Goal: Task Accomplishment & Management: Manage account settings

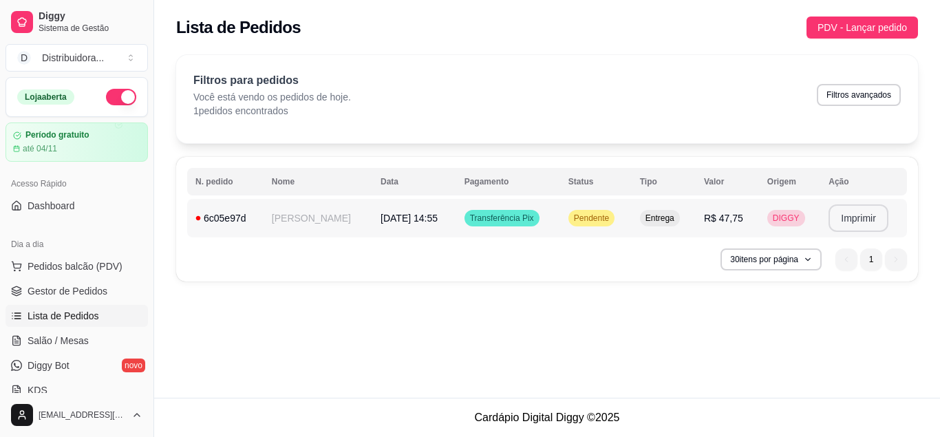
click at [854, 220] on button "Imprimir" at bounding box center [859, 218] width 60 height 28
click at [127, 267] on button "Pedidos balcão (PDV)" at bounding box center [77, 266] width 143 height 22
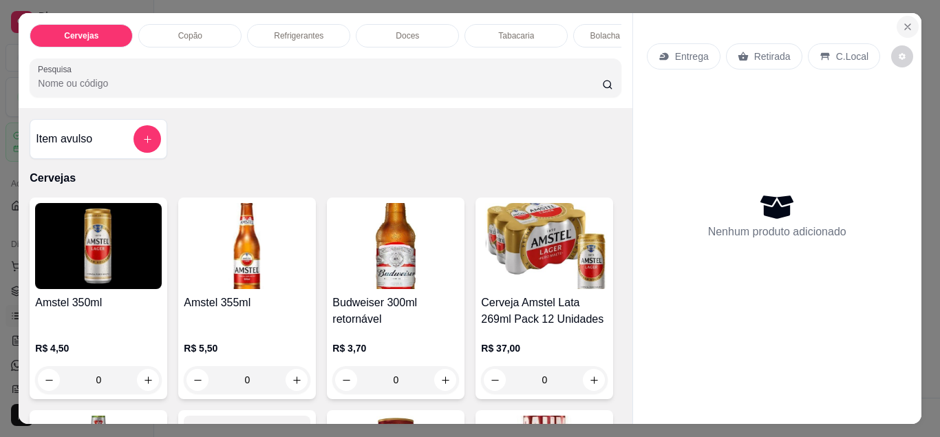
click at [913, 31] on icon "Close" at bounding box center [908, 26] width 11 height 11
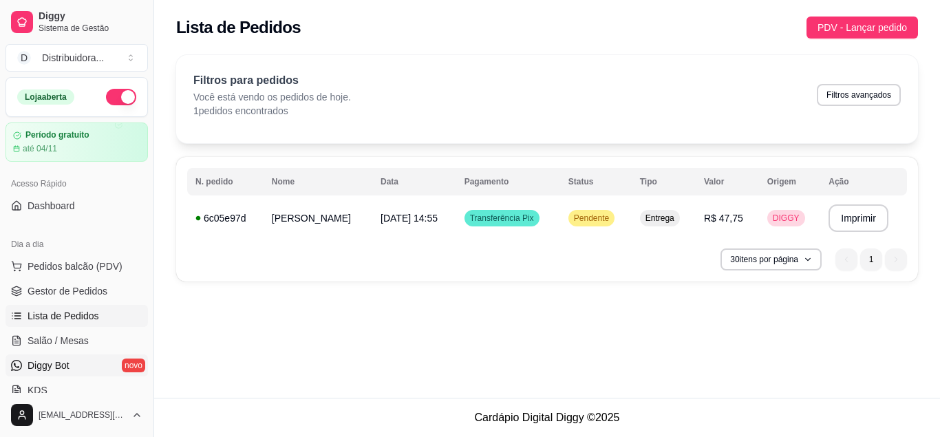
click at [85, 368] on link "Diggy Bot novo" at bounding box center [77, 366] width 143 height 22
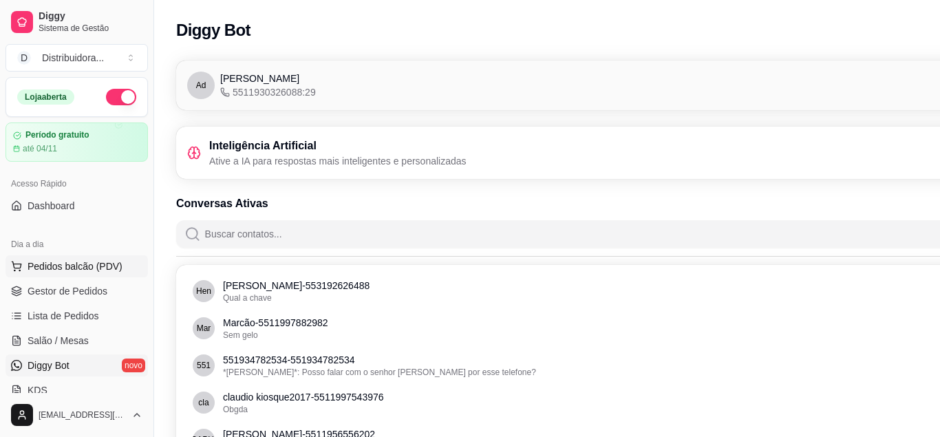
click at [100, 273] on span "Pedidos balcão (PDV)" at bounding box center [75, 267] width 95 height 14
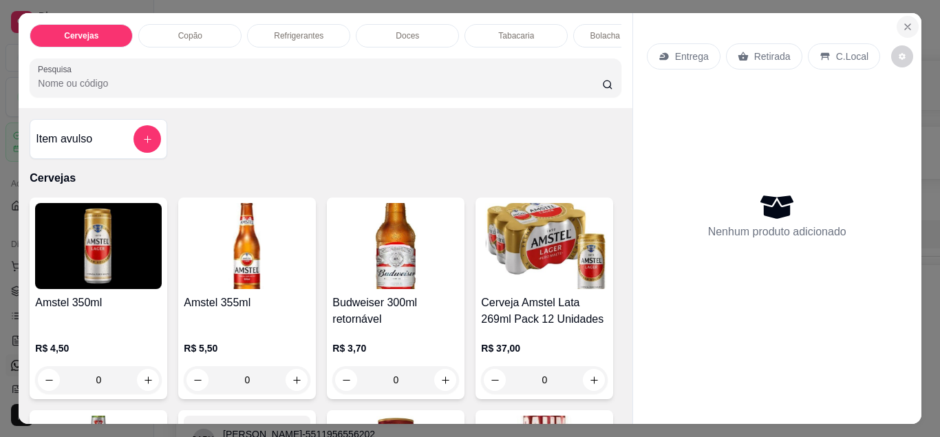
click at [910, 30] on icon "Close" at bounding box center [908, 26] width 11 height 11
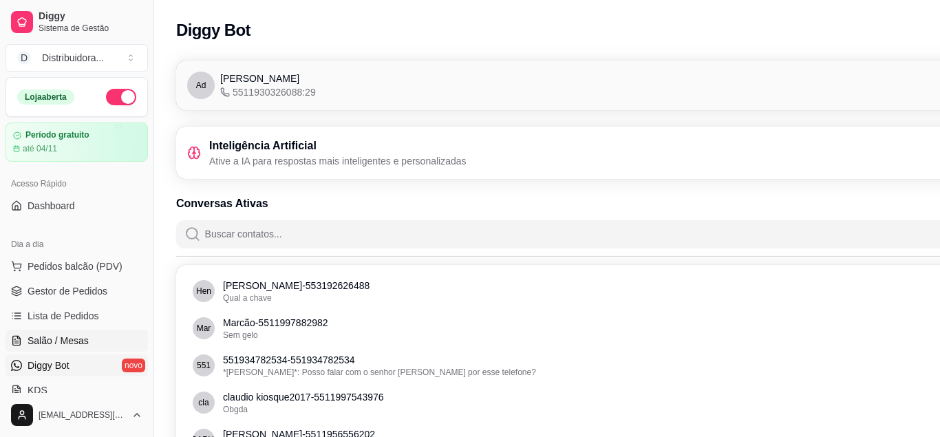
click at [72, 338] on span "Salão / Mesas" at bounding box center [58, 341] width 61 height 14
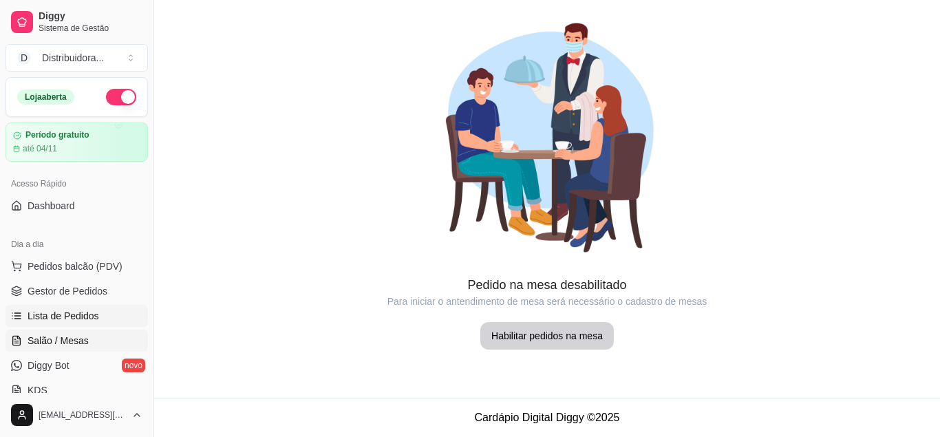
click at [71, 320] on span "Lista de Pedidos" at bounding box center [64, 316] width 72 height 14
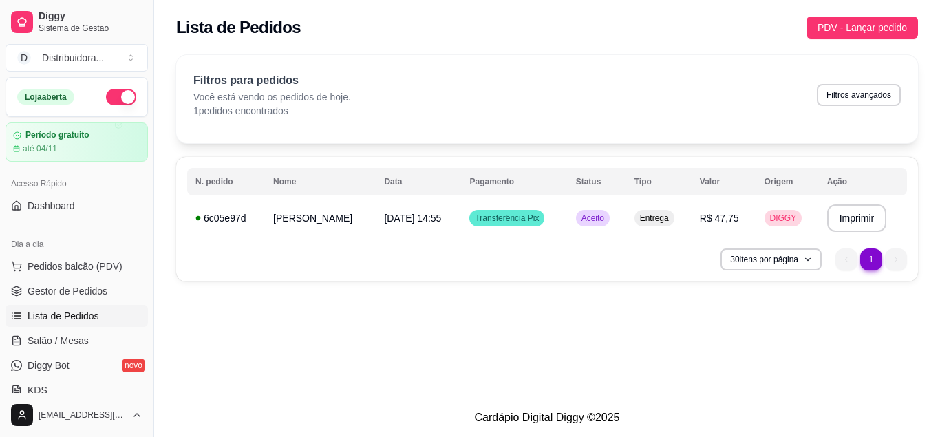
click at [649, 260] on div "30 itens por página 1 1" at bounding box center [547, 260] width 720 height 22
click at [330, 93] on p "Você está vendo os pedidos de hoje." at bounding box center [272, 97] width 158 height 14
click at [589, 265] on div "30 itens por página 1 1" at bounding box center [547, 260] width 720 height 22
click at [890, 236] on td "**********" at bounding box center [863, 218] width 88 height 39
click at [614, 246] on div "**********" at bounding box center [547, 219] width 742 height 125
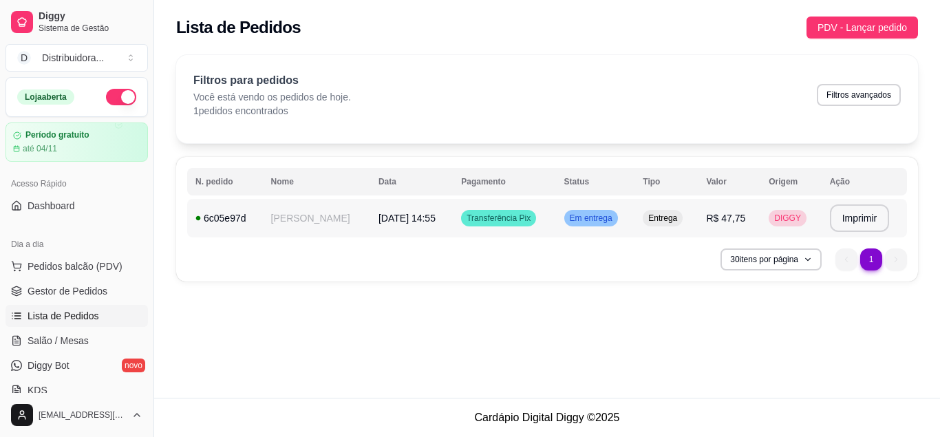
click at [812, 227] on td "DIGGY" at bounding box center [791, 218] width 61 height 39
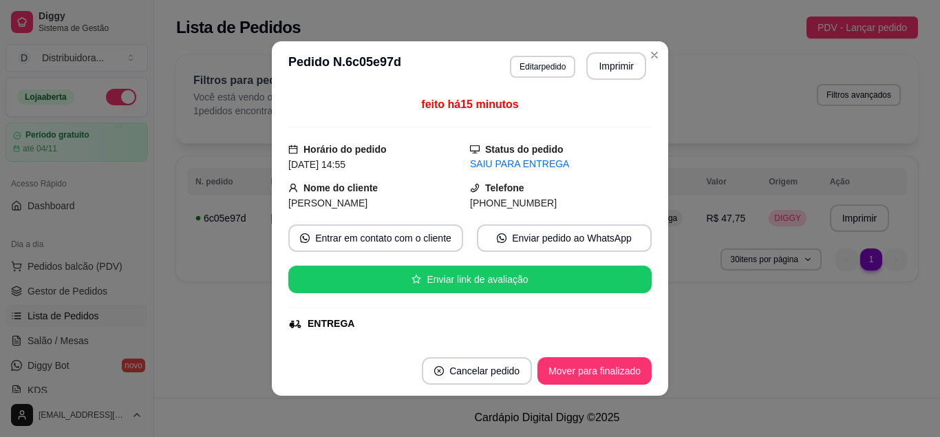
click at [392, 326] on div "ENTREGA" at bounding box center [468, 324] width 361 height 14
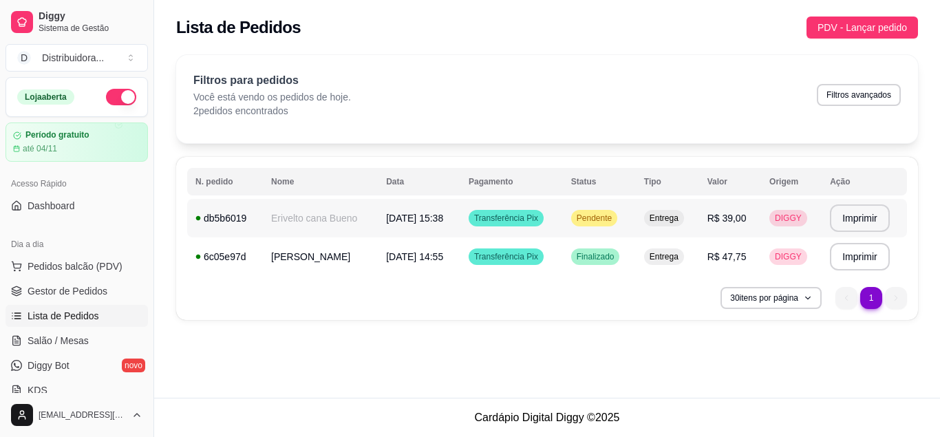
click at [611, 220] on span "Pendente" at bounding box center [594, 218] width 41 height 11
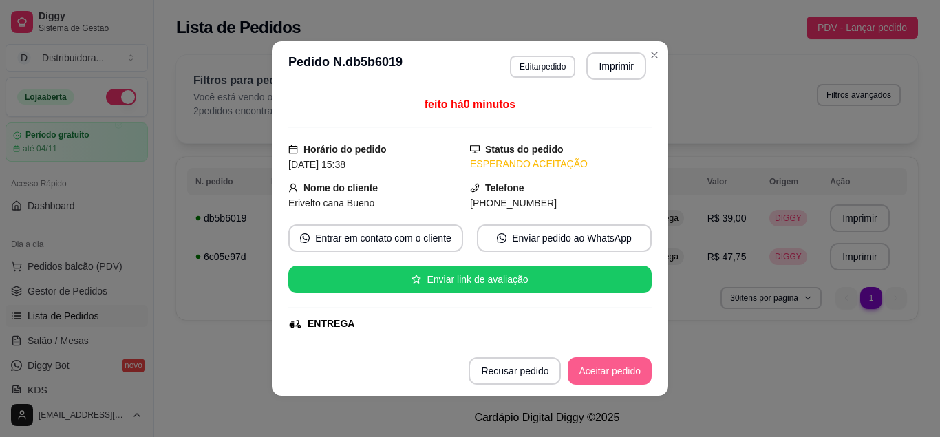
click at [616, 370] on button "Aceitar pedido" at bounding box center [610, 371] width 84 height 28
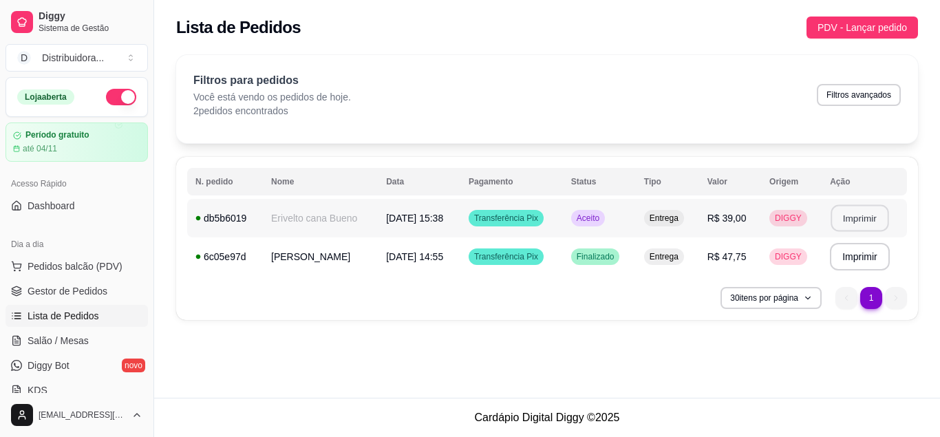
click at [874, 215] on button "Imprimir" at bounding box center [860, 218] width 58 height 27
click at [303, 217] on td "Erivelto cana Bueno" at bounding box center [320, 218] width 115 height 39
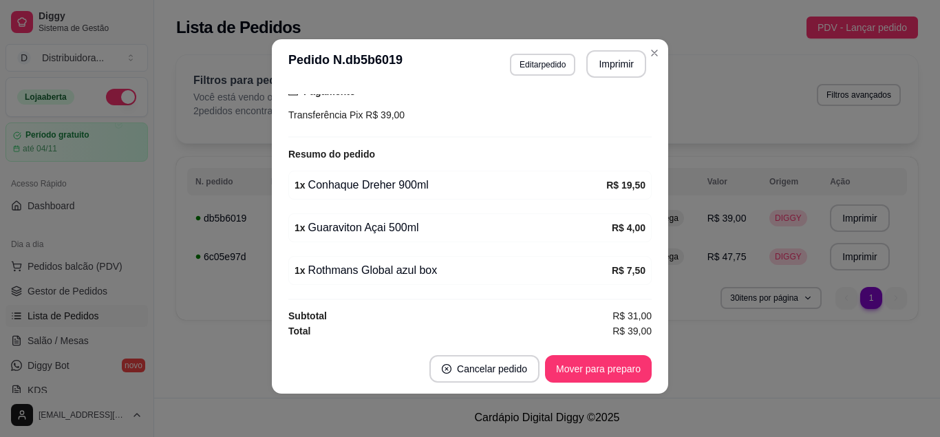
scroll to position [3, 0]
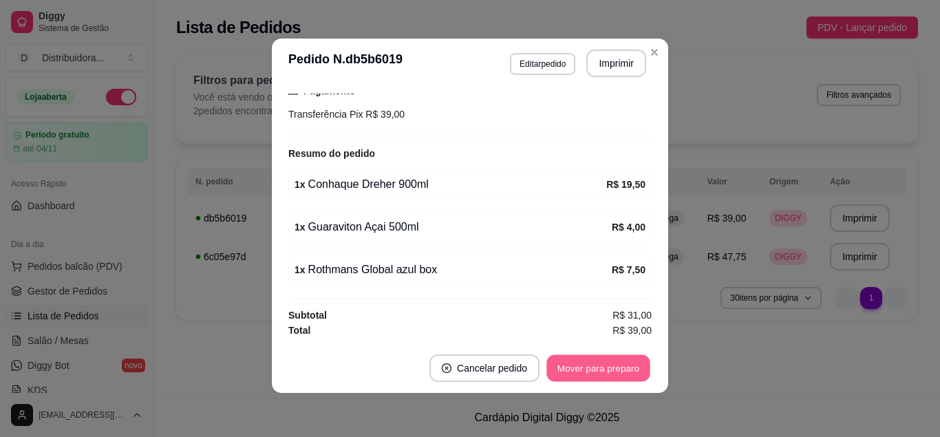
click at [615, 370] on button "Mover para preparo" at bounding box center [598, 368] width 103 height 27
click at [642, 361] on button "Mover para entrega" at bounding box center [598, 368] width 103 height 27
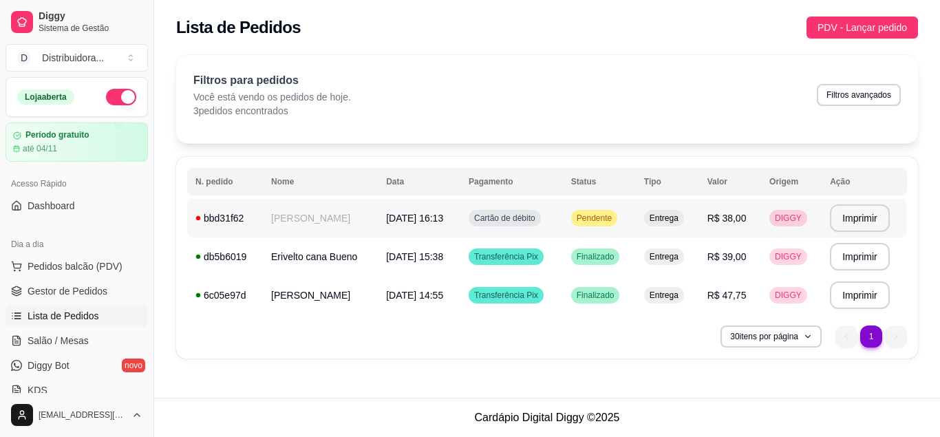
click at [628, 207] on td "Pendente" at bounding box center [599, 218] width 73 height 39
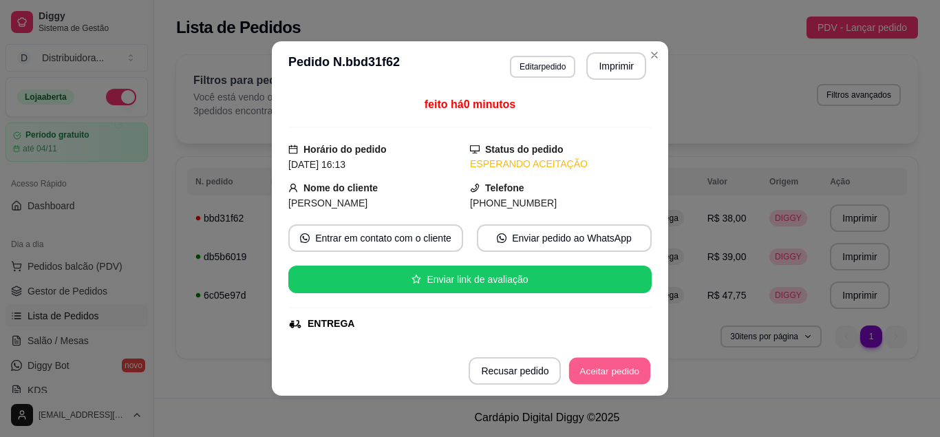
click at [622, 375] on button "Aceitar pedido" at bounding box center [609, 371] width 81 height 27
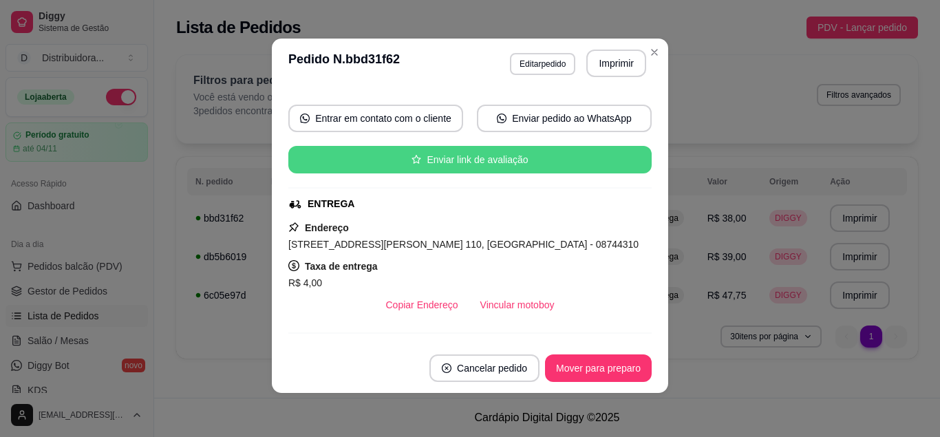
scroll to position [204, 0]
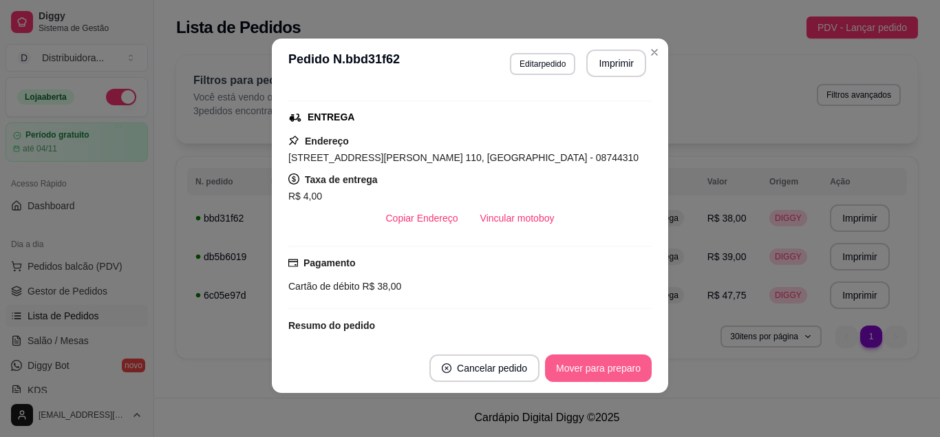
click at [609, 372] on button "Mover para preparo" at bounding box center [598, 369] width 107 height 28
click at [611, 371] on button "Mover para entrega" at bounding box center [598, 368] width 103 height 27
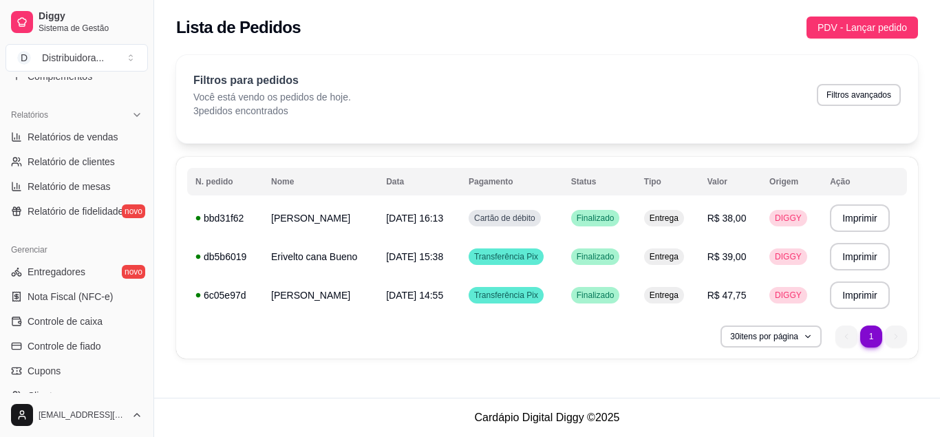
scroll to position [434, 0]
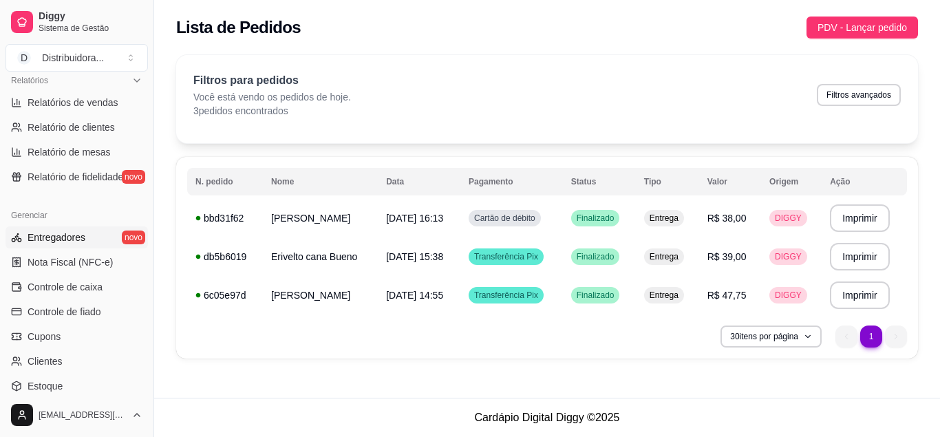
click at [84, 240] on link "Entregadores novo" at bounding box center [77, 238] width 143 height 22
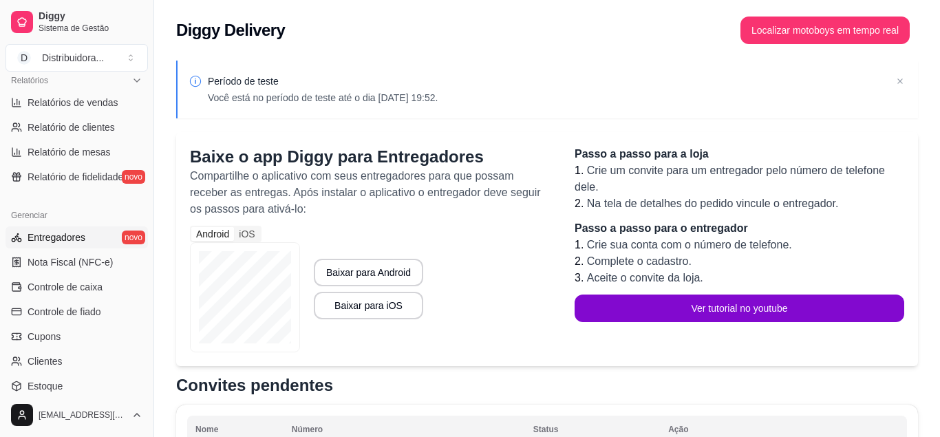
click at [511, 251] on div "Android iOS Baixar para Android Baixar para iOS" at bounding box center [368, 289] width 357 height 127
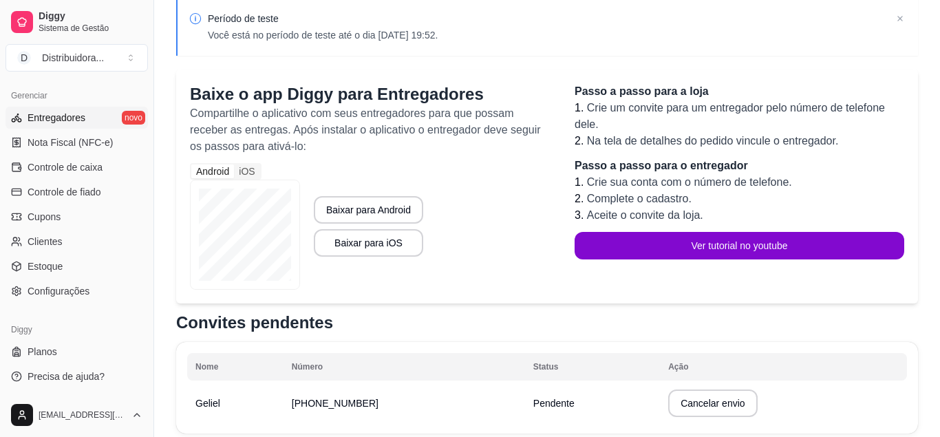
scroll to position [133, 0]
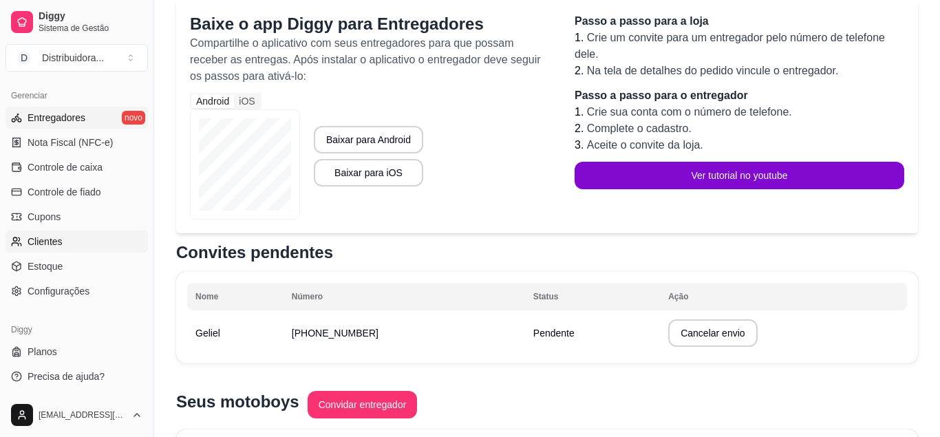
click at [48, 238] on span "Clientes" at bounding box center [45, 242] width 35 height 14
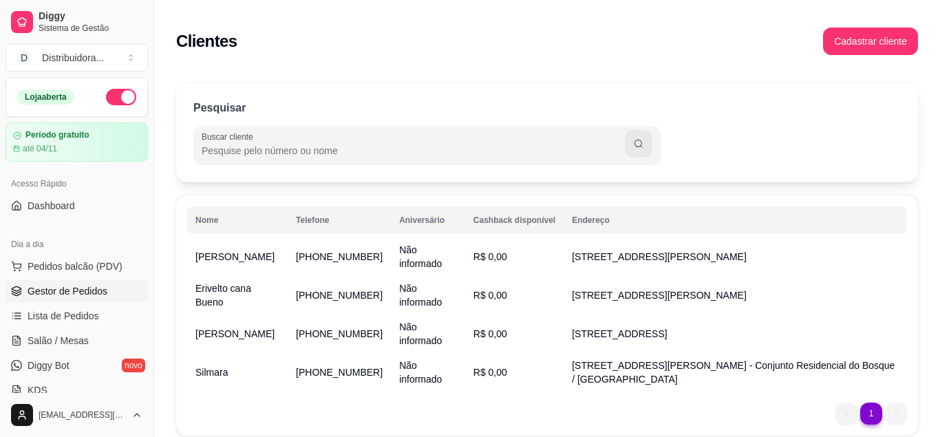
click at [74, 289] on span "Gestor de Pedidos" at bounding box center [68, 291] width 80 height 14
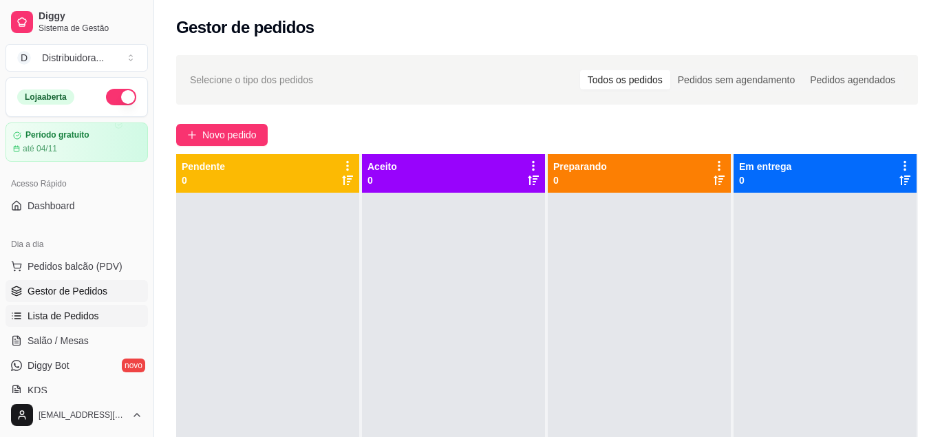
click at [71, 317] on span "Lista de Pedidos" at bounding box center [64, 316] width 72 height 14
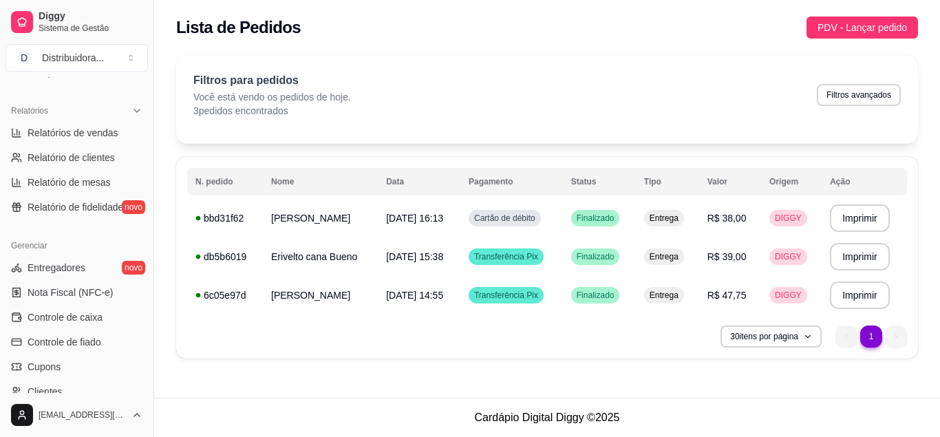
scroll to position [434, 0]
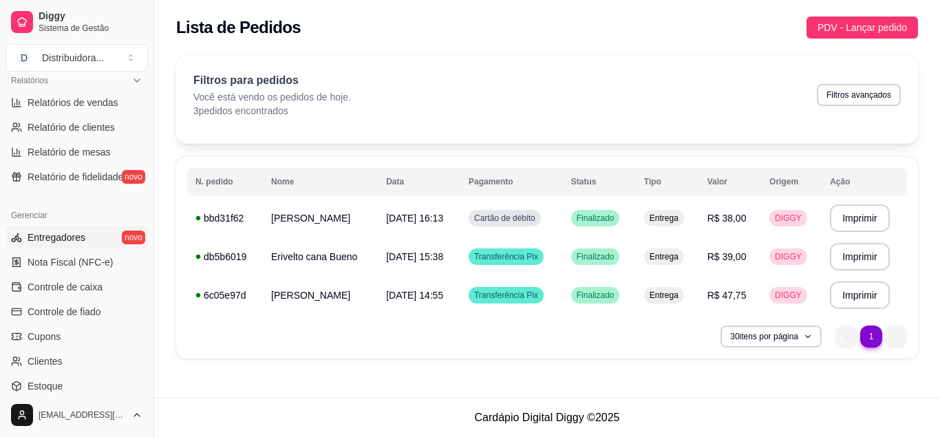
click at [70, 240] on span "Entregadores" at bounding box center [57, 238] width 58 height 14
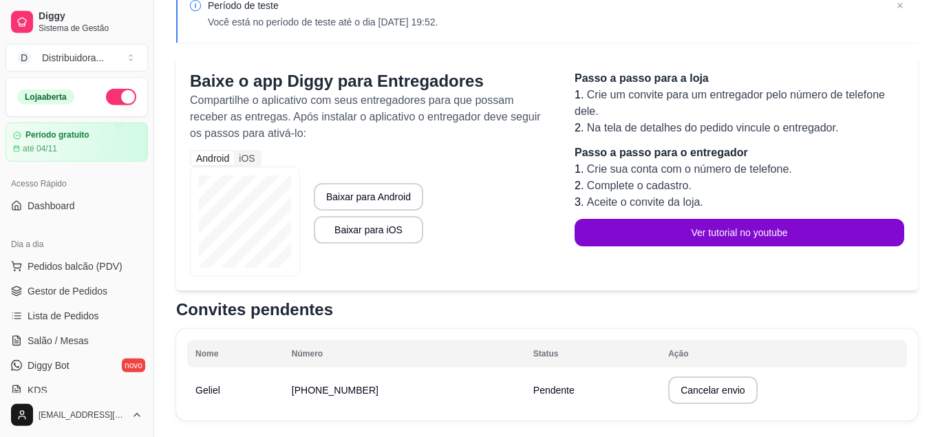
scroll to position [273, 0]
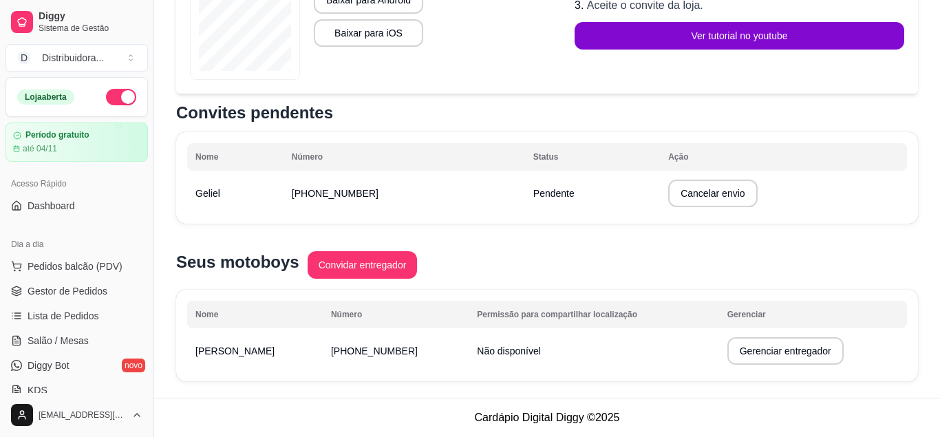
click at [534, 198] on span "Pendente" at bounding box center [554, 193] width 41 height 11
click at [362, 263] on button "Convidar entregador" at bounding box center [363, 265] width 110 height 28
click at [699, 193] on button "Cancelar envio" at bounding box center [712, 194] width 89 height 28
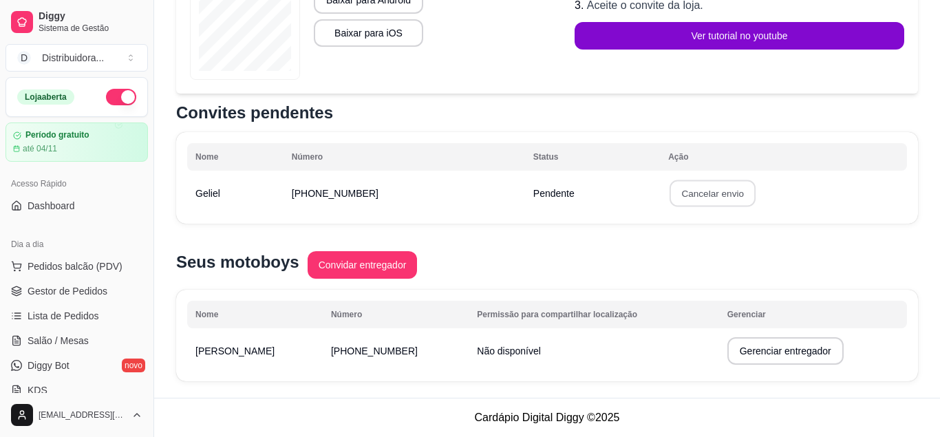
click at [715, 298] on button "Confirmar" at bounding box center [707, 294] width 51 height 21
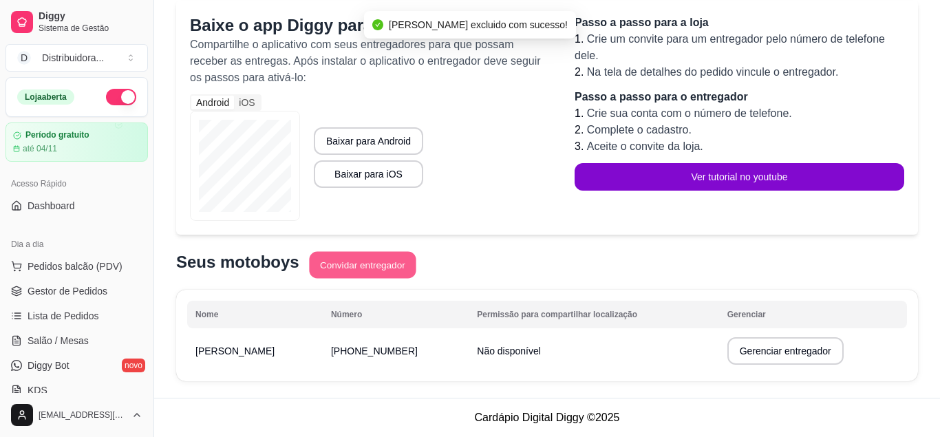
click at [364, 273] on button "Convidar entregador" at bounding box center [362, 265] width 107 height 27
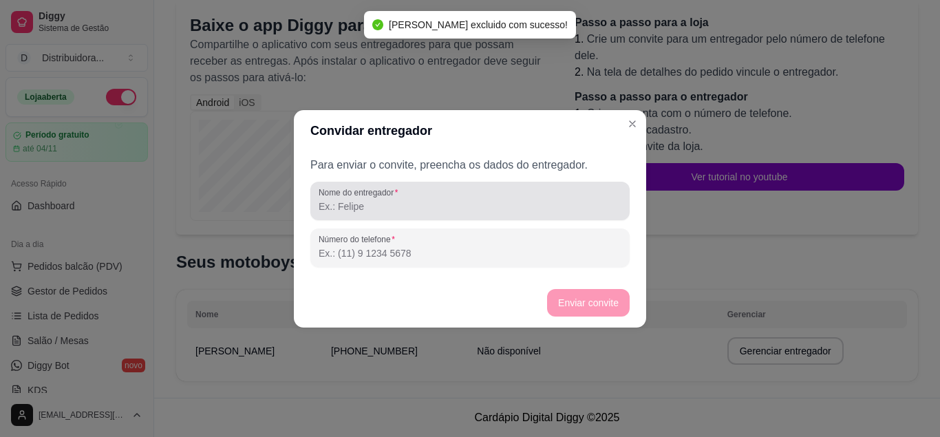
click at [371, 209] on input "Nome do entregador" at bounding box center [470, 207] width 303 height 14
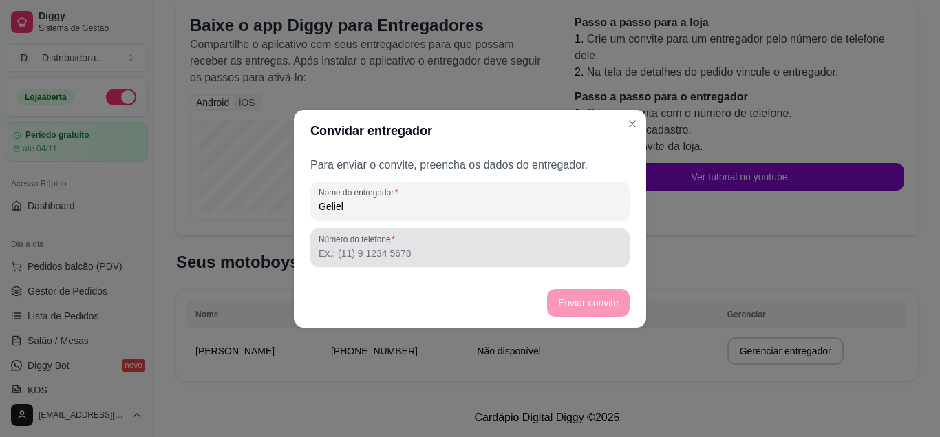
type input "Geliel"
click at [368, 244] on label "Número do telefone" at bounding box center [359, 239] width 81 height 12
click at [368, 246] on input "Número do telefone" at bounding box center [470, 253] width 303 height 14
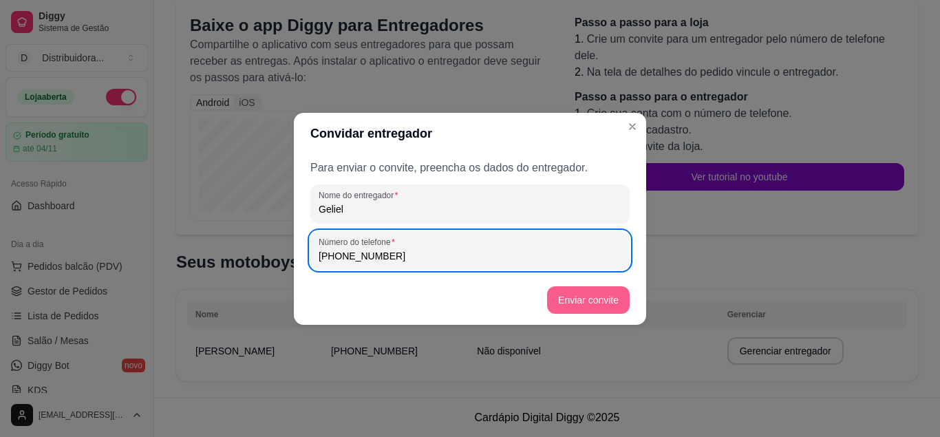
type input "(11) 9 7437-6088"
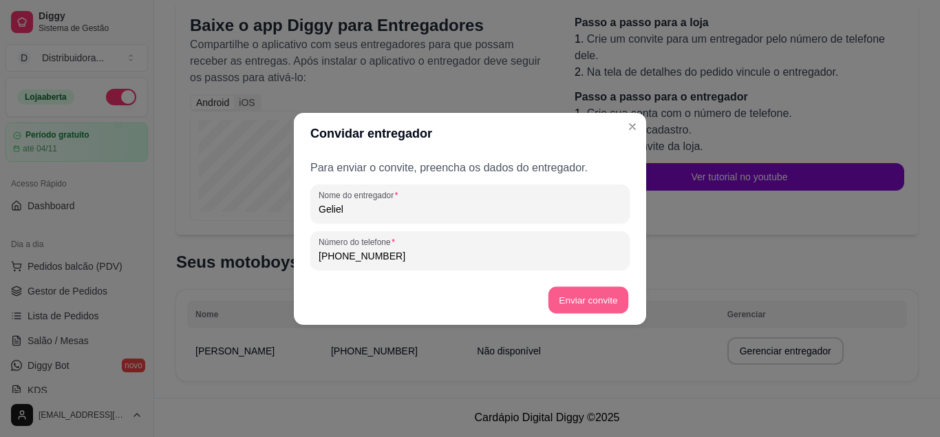
click at [581, 297] on button "Enviar convite" at bounding box center [589, 299] width 80 height 27
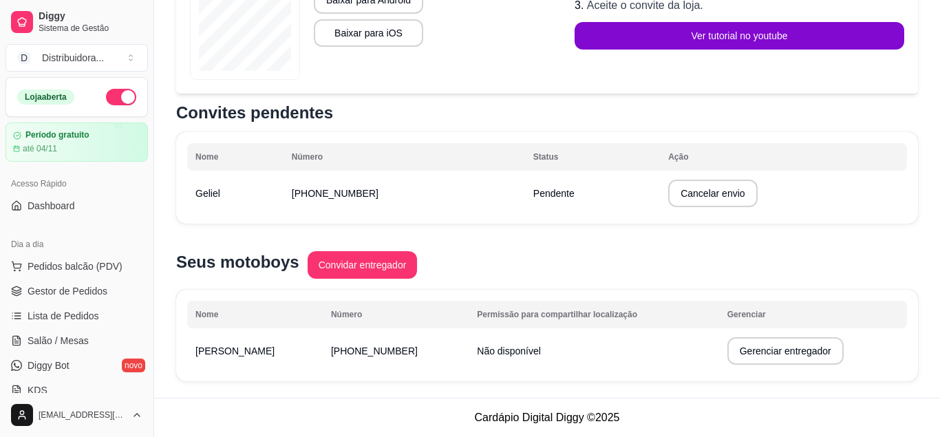
scroll to position [0, 0]
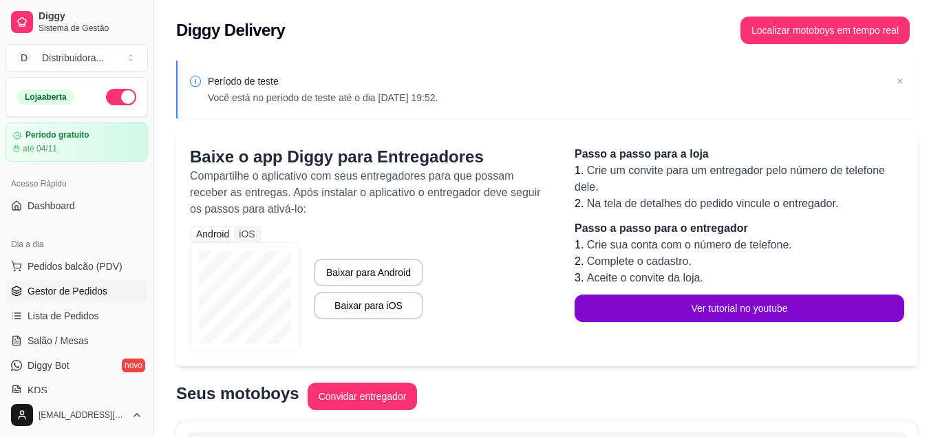
click at [79, 294] on span "Gestor de Pedidos" at bounding box center [68, 291] width 80 height 14
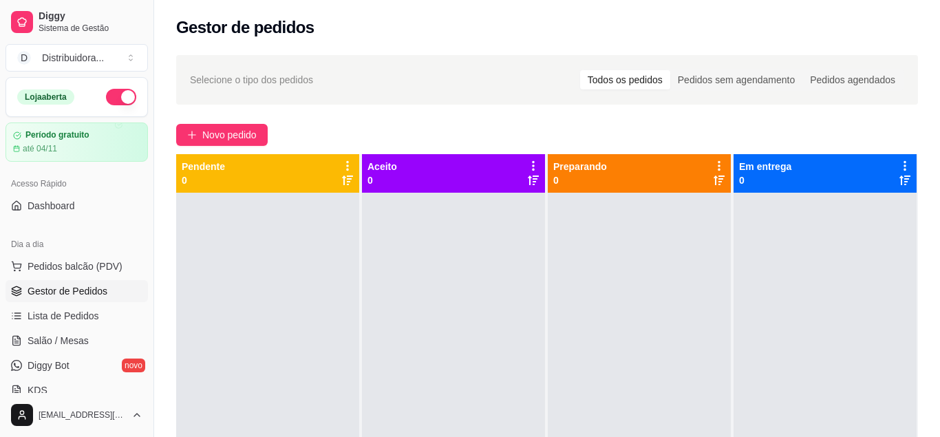
click at [78, 299] on link "Gestor de Pedidos" at bounding box center [77, 291] width 143 height 22
click at [82, 319] on span "Lista de Pedidos" at bounding box center [64, 316] width 72 height 14
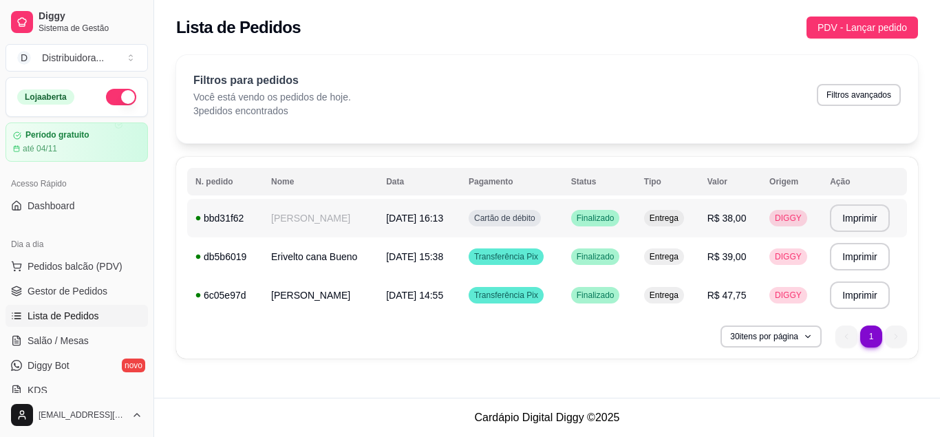
click at [607, 220] on span "Finalizado" at bounding box center [595, 218] width 43 height 11
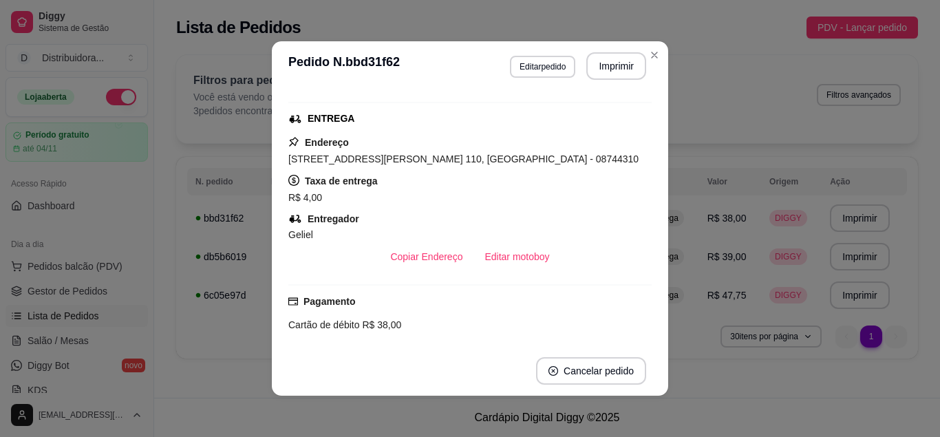
scroll to position [260, 0]
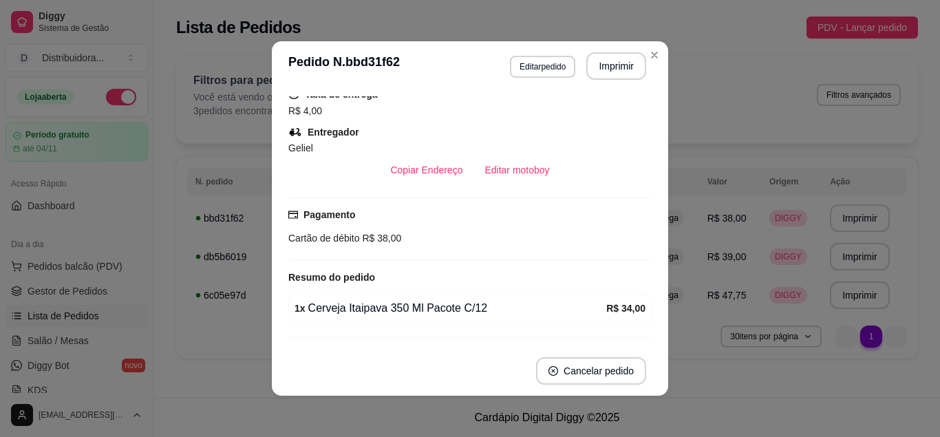
drag, startPoint x: 284, startPoint y: 149, endPoint x: 324, endPoint y: 149, distance: 39.2
click at [324, 149] on div "Horário do pedido 08/10/2025 16:13 Status do pedido FINALIZADO Nome do cliente …" at bounding box center [470, 218] width 397 height 255
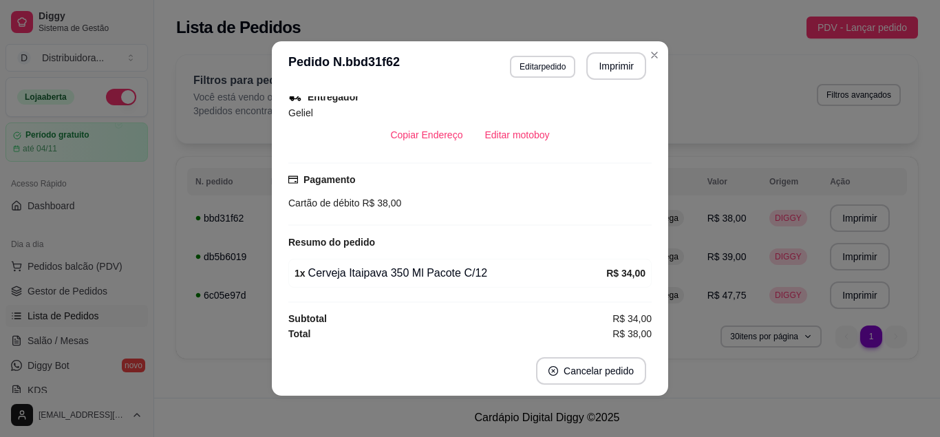
scroll to position [296, 0]
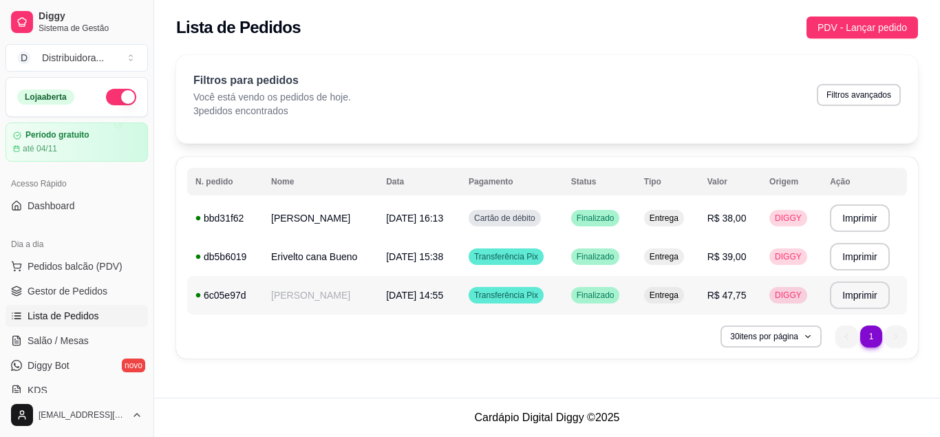
click at [534, 295] on span "Transferência Pix" at bounding box center [507, 295] width 70 height 11
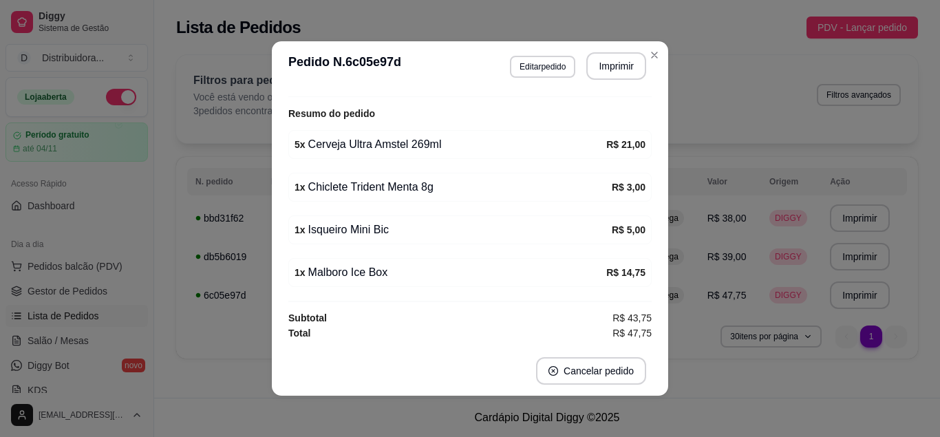
scroll to position [3, 0]
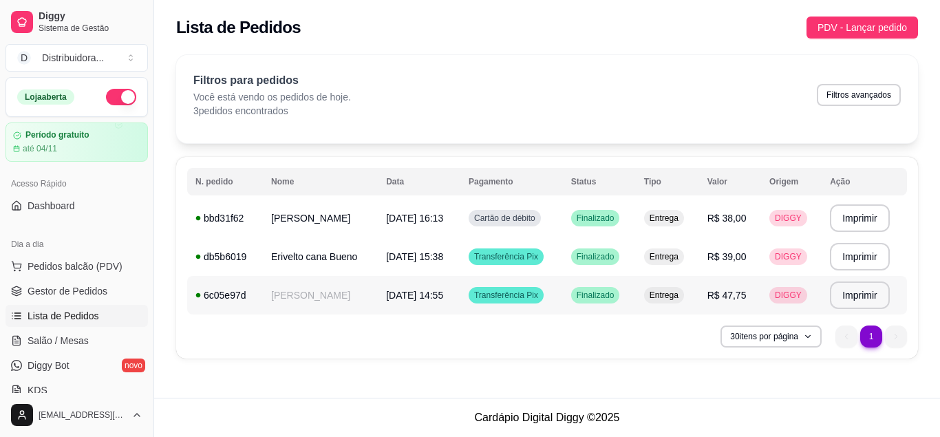
click at [668, 295] on span "Entrega" at bounding box center [664, 295] width 34 height 11
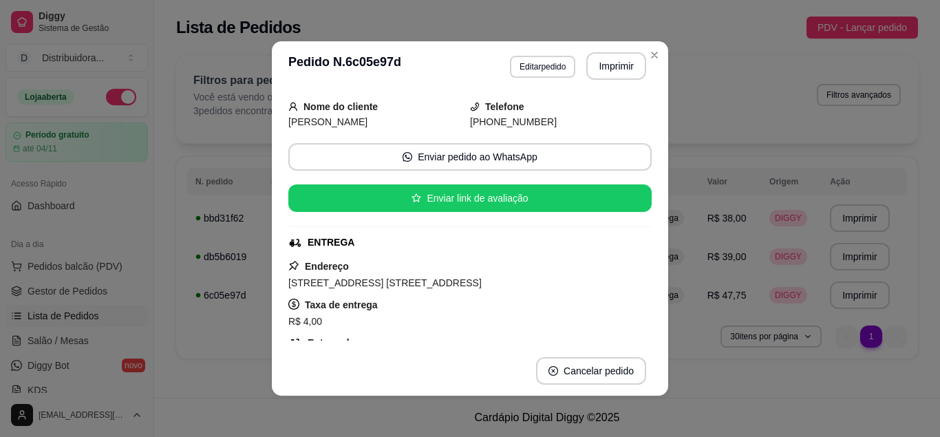
scroll to position [87, 0]
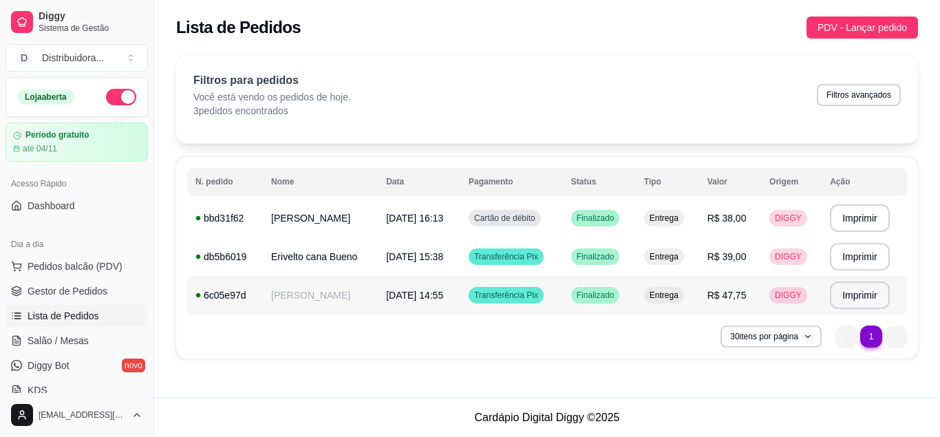
click at [512, 297] on span "Transferência Pix" at bounding box center [507, 295] width 70 height 11
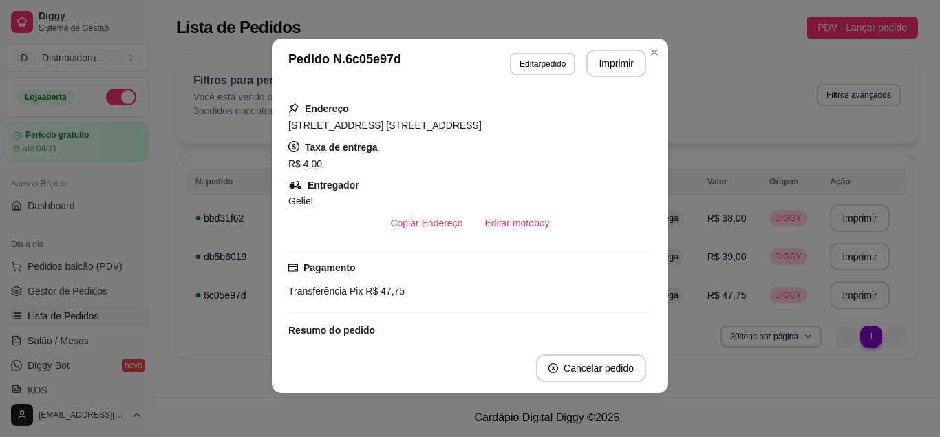
scroll to position [164, 0]
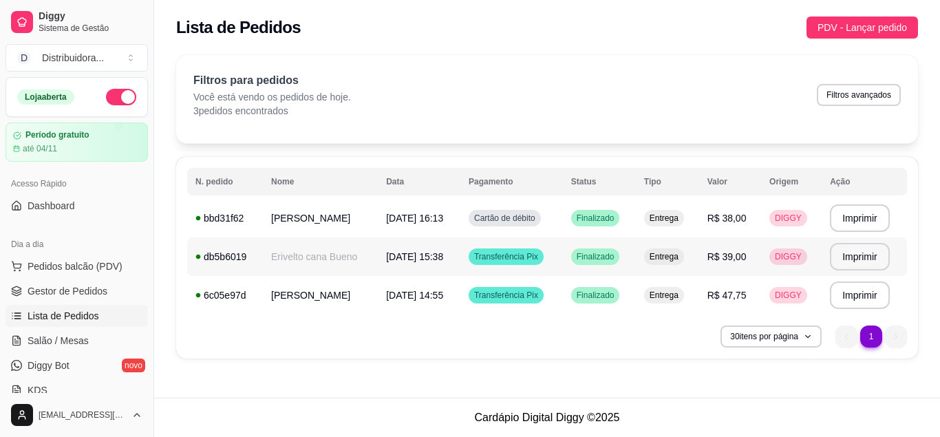
click at [516, 256] on span "Transferência Pix" at bounding box center [507, 256] width 70 height 11
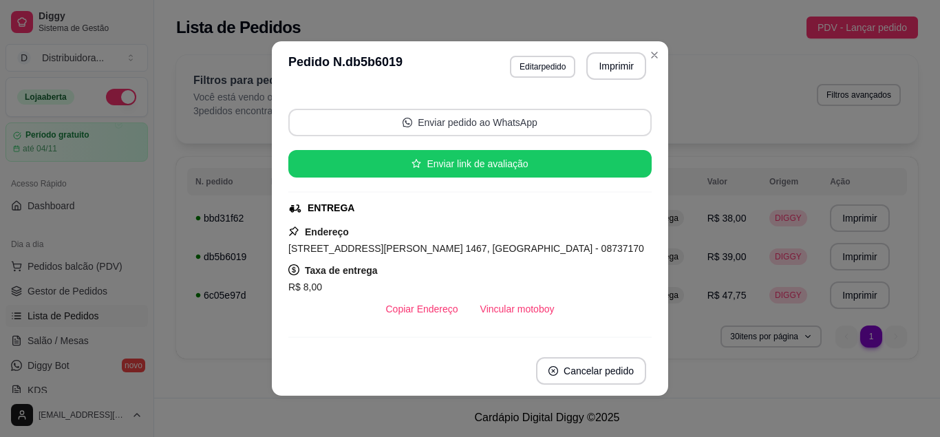
scroll to position [87, 0]
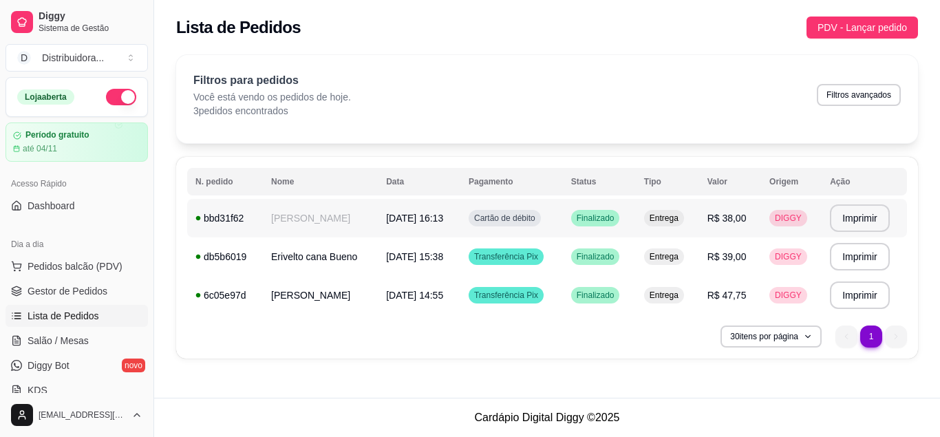
click at [538, 220] on span "Cartão de débito" at bounding box center [505, 218] width 67 height 11
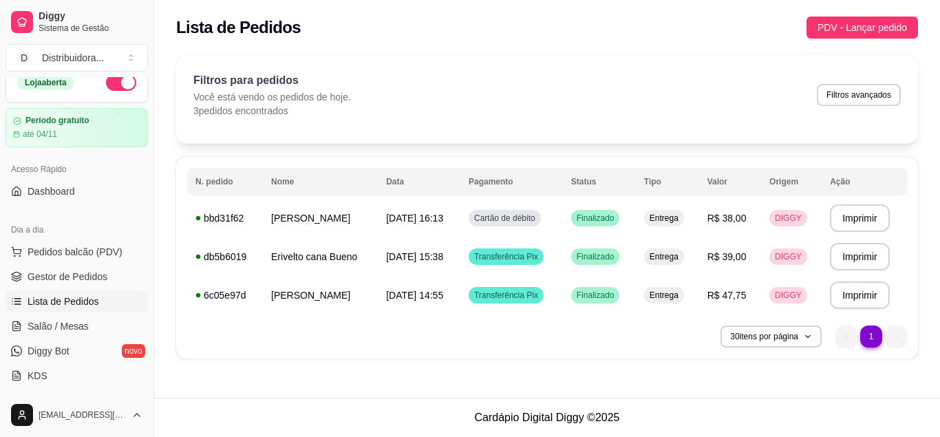
scroll to position [0, 0]
